Goal: Information Seeking & Learning: Learn about a topic

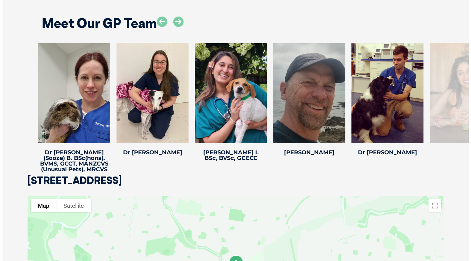
scroll to position [1221, 0]
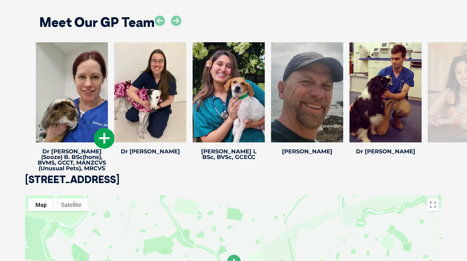
click at [102, 132] on icon at bounding box center [104, 138] width 21 height 21
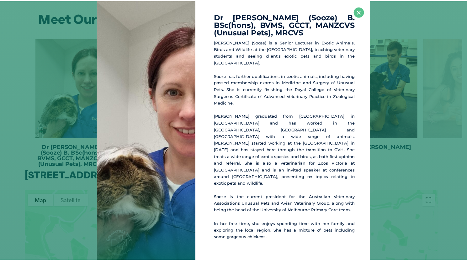
scroll to position [1226, 0]
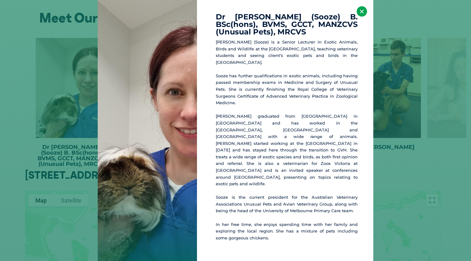
click at [364, 15] on button "×" at bounding box center [362, 11] width 10 height 10
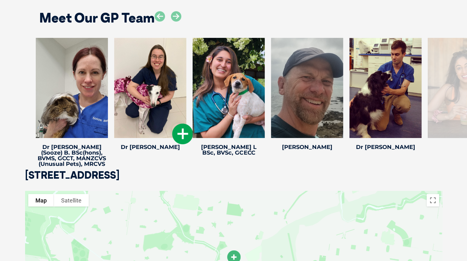
click at [181, 124] on icon at bounding box center [182, 134] width 21 height 21
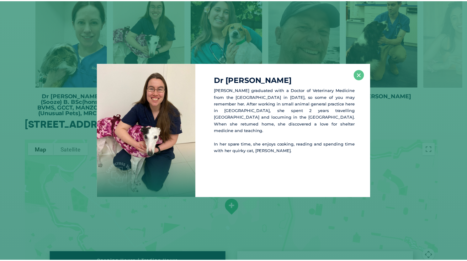
scroll to position [1277, 0]
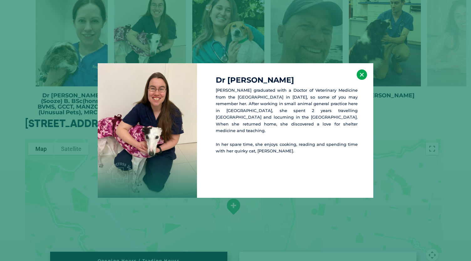
click at [364, 72] on button "×" at bounding box center [362, 75] width 10 height 10
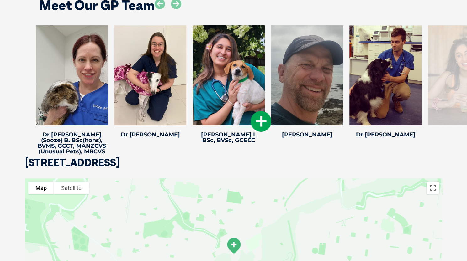
click at [264, 118] on icon at bounding box center [260, 121] width 21 height 21
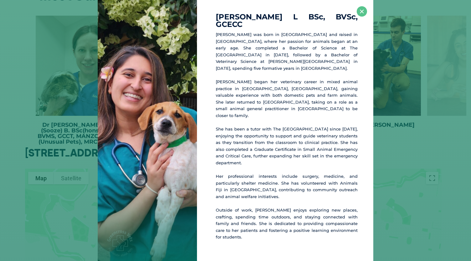
scroll to position [1249, 0]
drag, startPoint x: 361, startPoint y: 29, endPoint x: 360, endPoint y: 23, distance: 5.7
click at [360, 17] on button "×" at bounding box center [362, 11] width 10 height 10
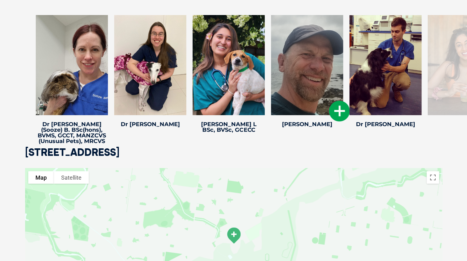
click at [329, 102] on icon at bounding box center [339, 111] width 21 height 21
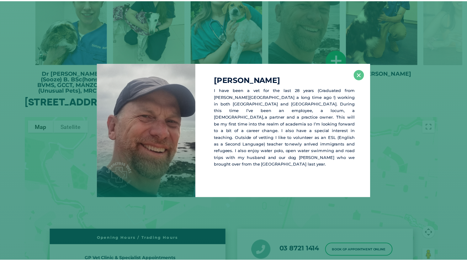
scroll to position [1300, 0]
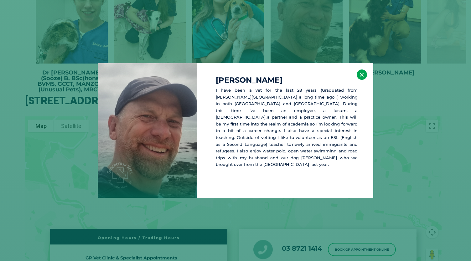
click at [359, 73] on button "×" at bounding box center [362, 75] width 10 height 10
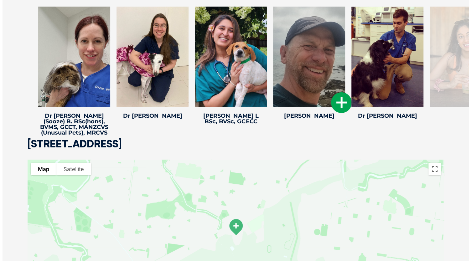
scroll to position [1256, 0]
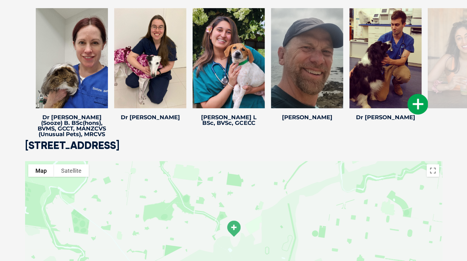
click at [415, 94] on icon at bounding box center [417, 104] width 21 height 21
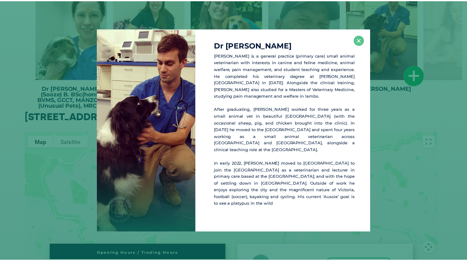
scroll to position [1287, 0]
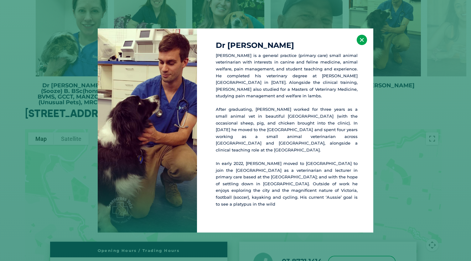
click at [360, 45] on button "×" at bounding box center [362, 40] width 10 height 10
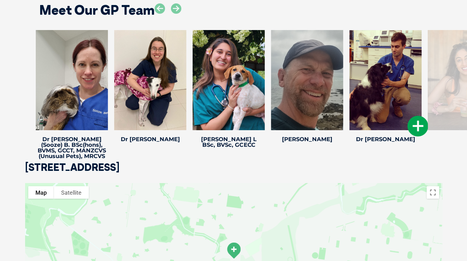
scroll to position [1219, 0]
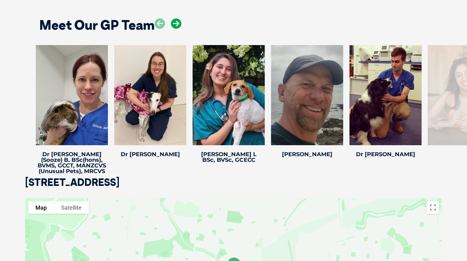
click at [176, 18] on icon at bounding box center [176, 23] width 10 height 10
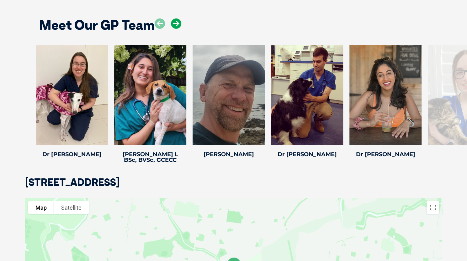
click at [176, 18] on icon at bounding box center [176, 23] width 10 height 10
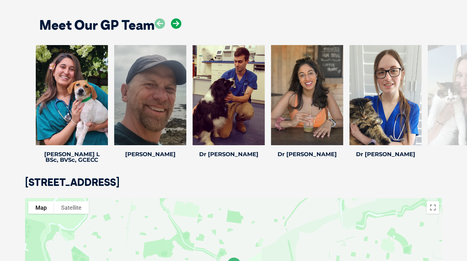
click at [176, 18] on icon at bounding box center [176, 23] width 10 height 10
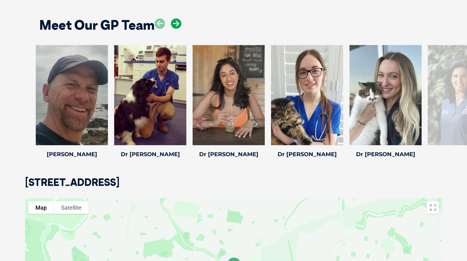
click at [176, 18] on icon at bounding box center [176, 23] width 10 height 10
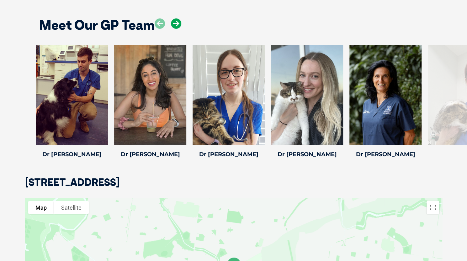
click at [176, 18] on icon at bounding box center [176, 23] width 10 height 10
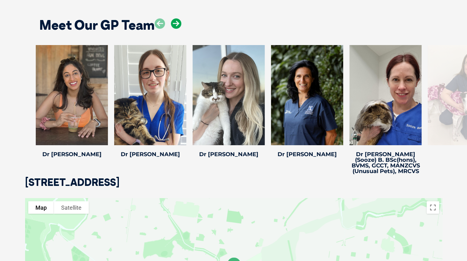
click at [176, 18] on icon at bounding box center [176, 23] width 10 height 10
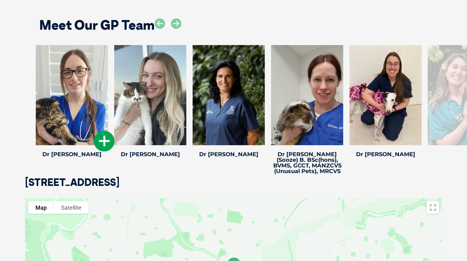
click at [107, 133] on icon at bounding box center [104, 141] width 21 height 21
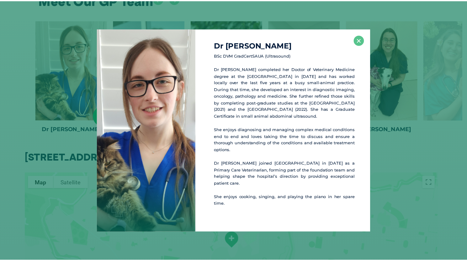
scroll to position [1245, 0]
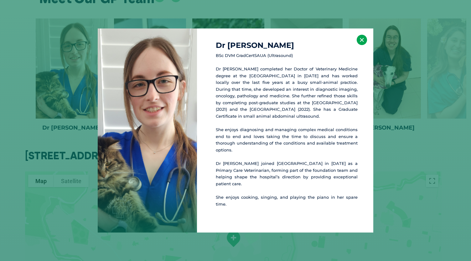
click at [362, 45] on button "×" at bounding box center [362, 40] width 10 height 10
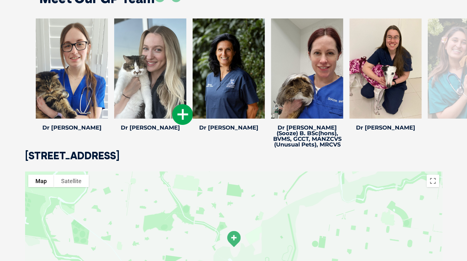
click at [177, 104] on icon at bounding box center [182, 114] width 21 height 21
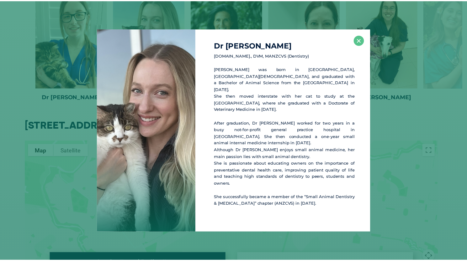
scroll to position [1277, 0]
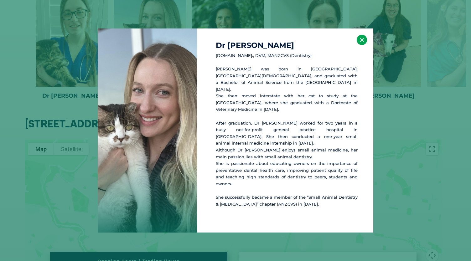
click at [358, 45] on button "×" at bounding box center [362, 40] width 10 height 10
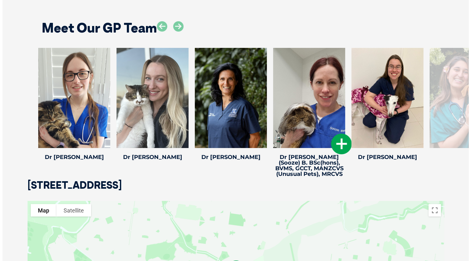
scroll to position [1214, 0]
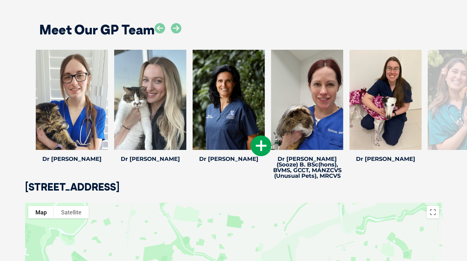
click at [259, 140] on icon at bounding box center [260, 146] width 21 height 21
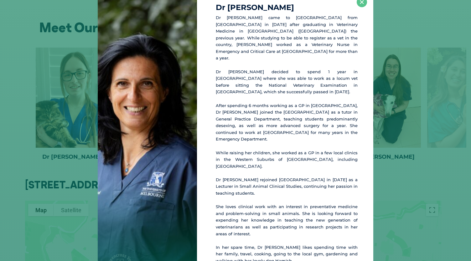
scroll to position [11, 0]
